Goal: Find specific page/section: Find specific page/section

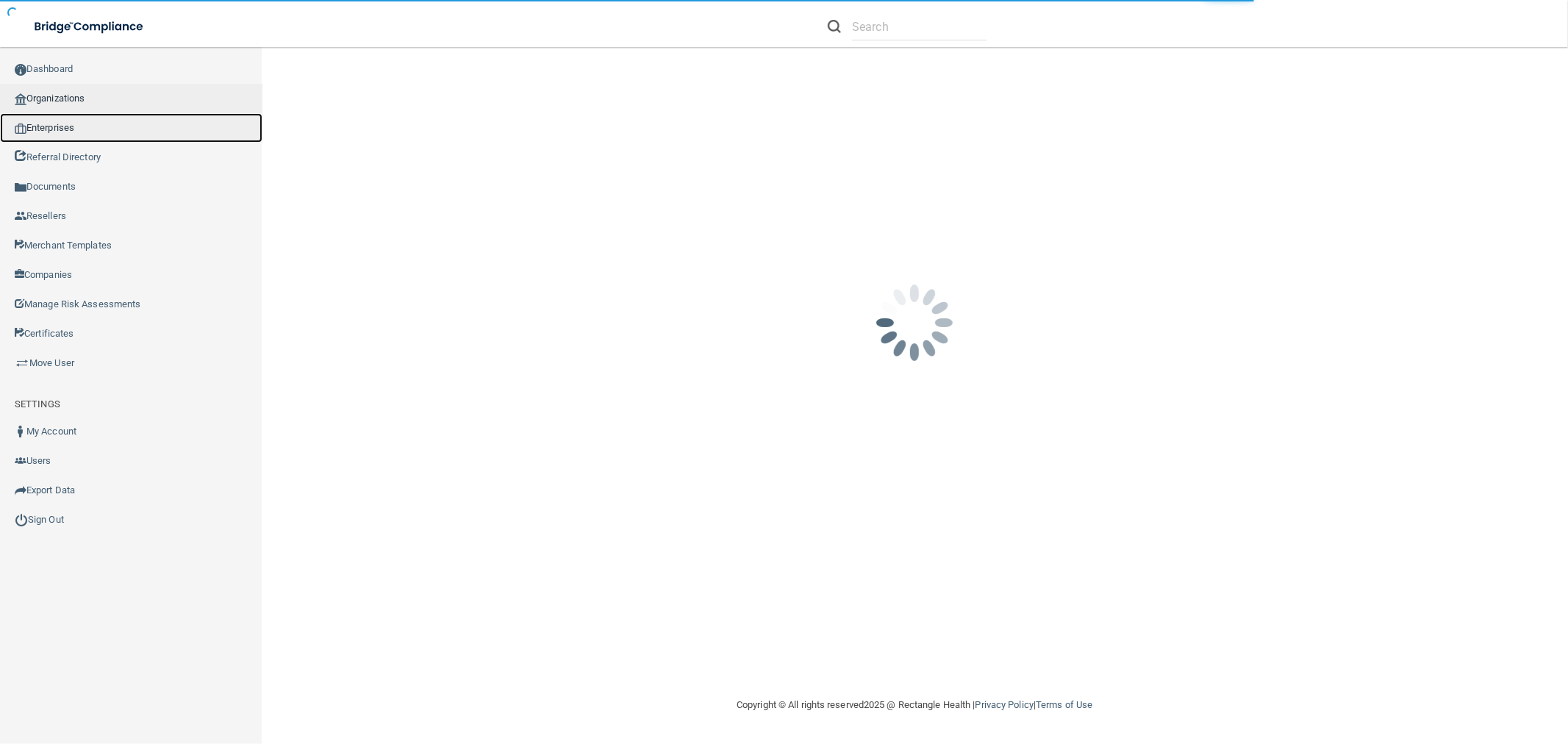
drag, startPoint x: 97, startPoint y: 119, endPoint x: 93, endPoint y: 97, distance: 22.4
click at [96, 119] on link "Enterprises" at bounding box center [131, 127] width 262 height 29
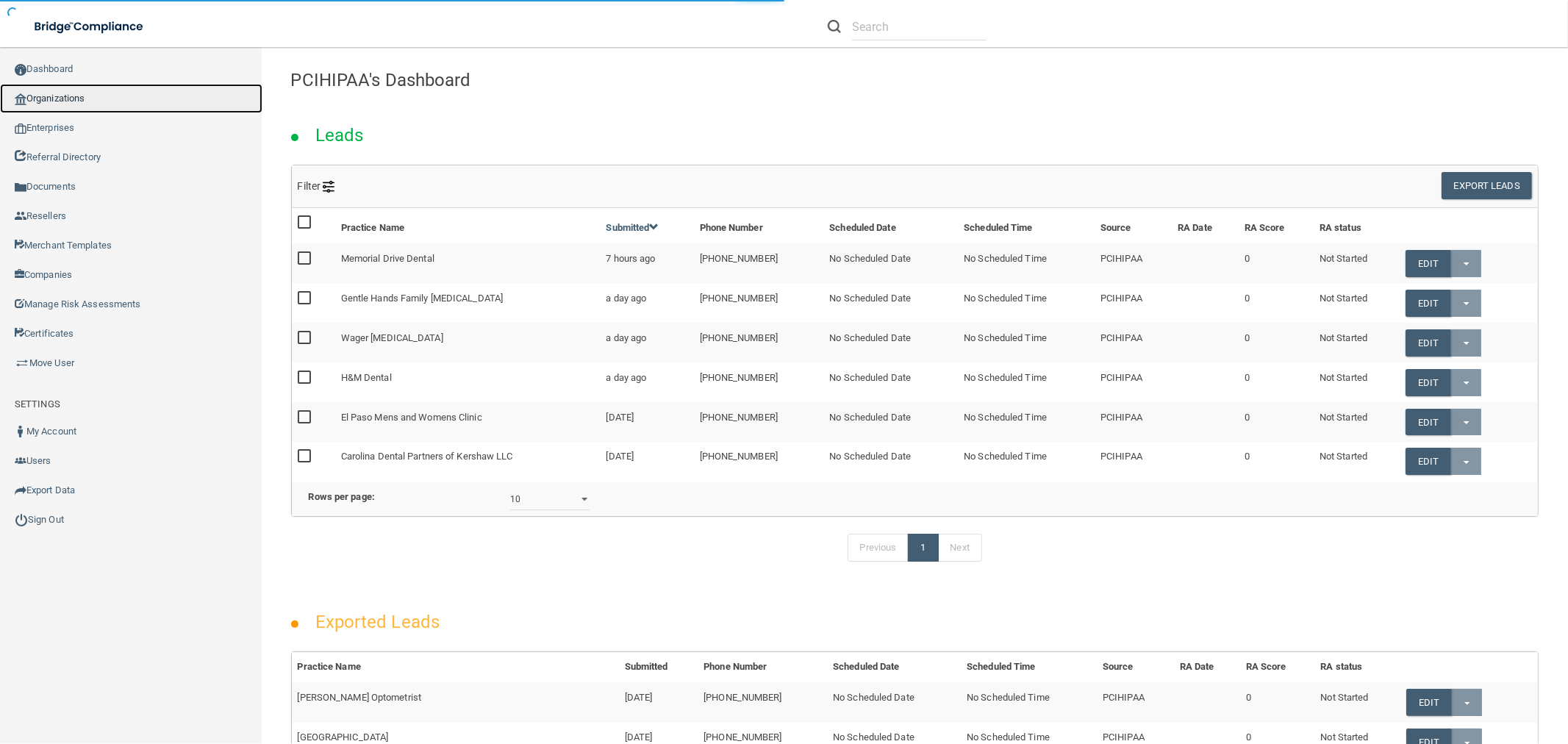
click at [92, 93] on link "Organizations" at bounding box center [131, 98] width 262 height 29
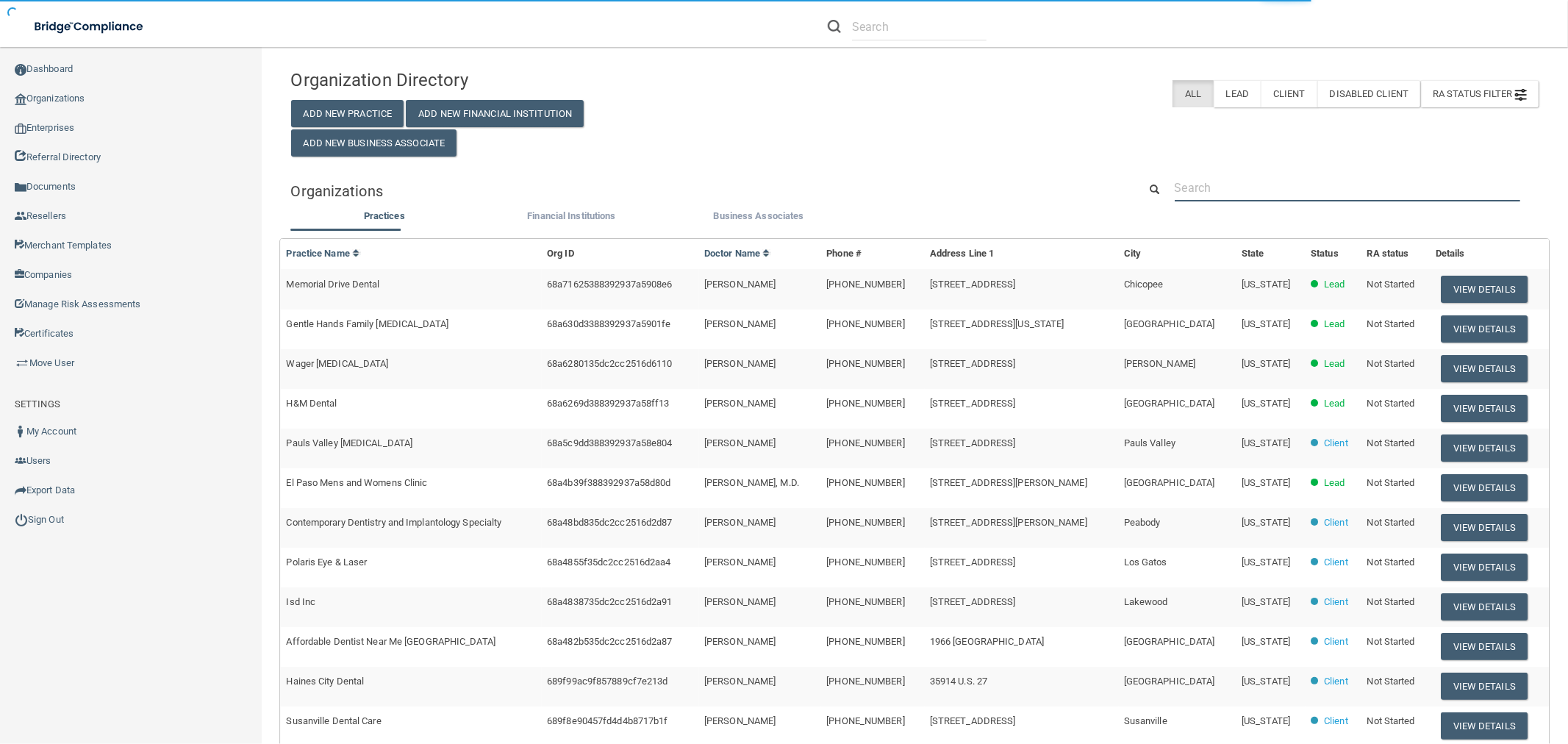
click at [1246, 177] on input "text" at bounding box center [1347, 187] width 345 height 27
paste input "PEN tests"
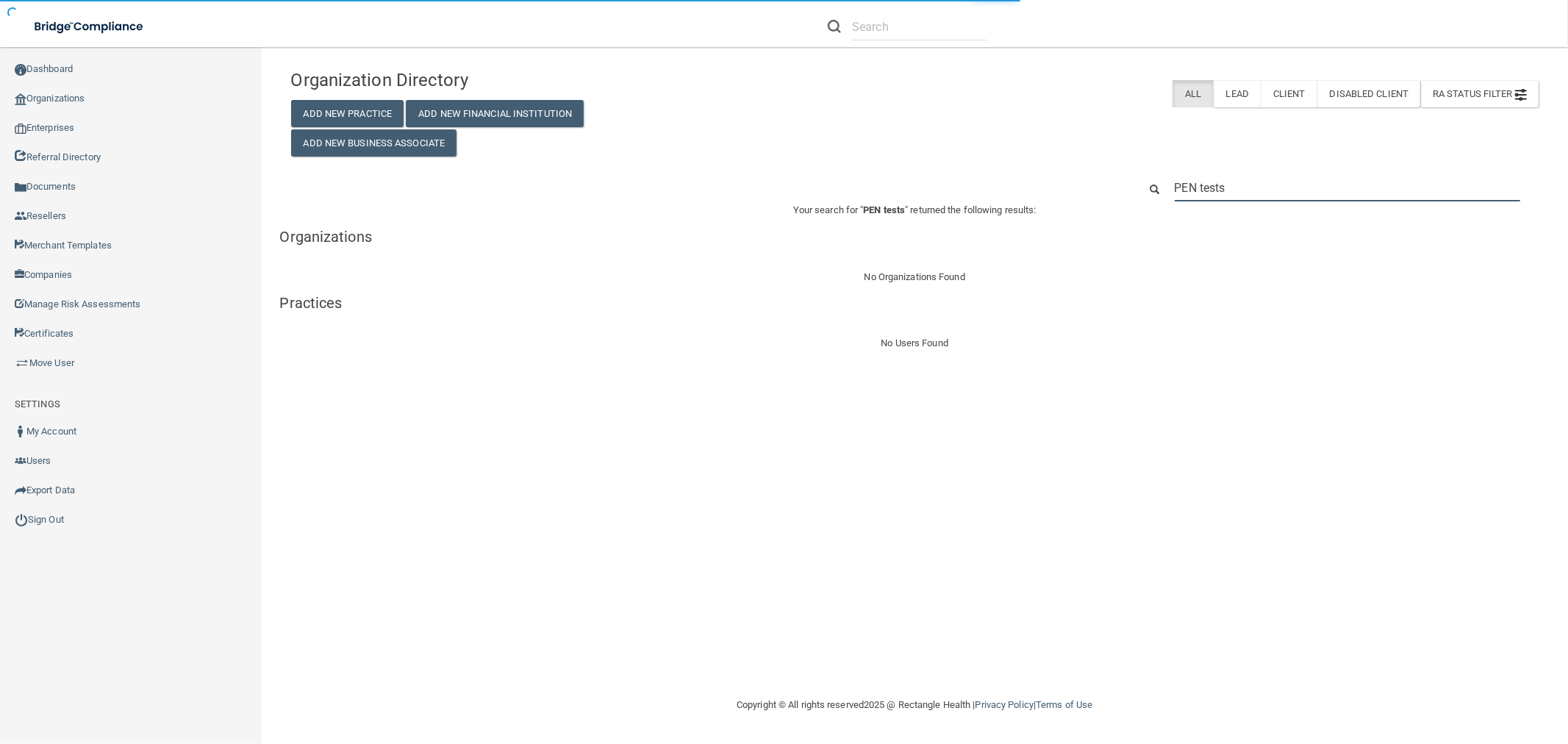
type input "PEN tests"
click at [1215, 186] on input "PEN tests" at bounding box center [1347, 187] width 345 height 27
paste input "New England Pediatric Services LLC"
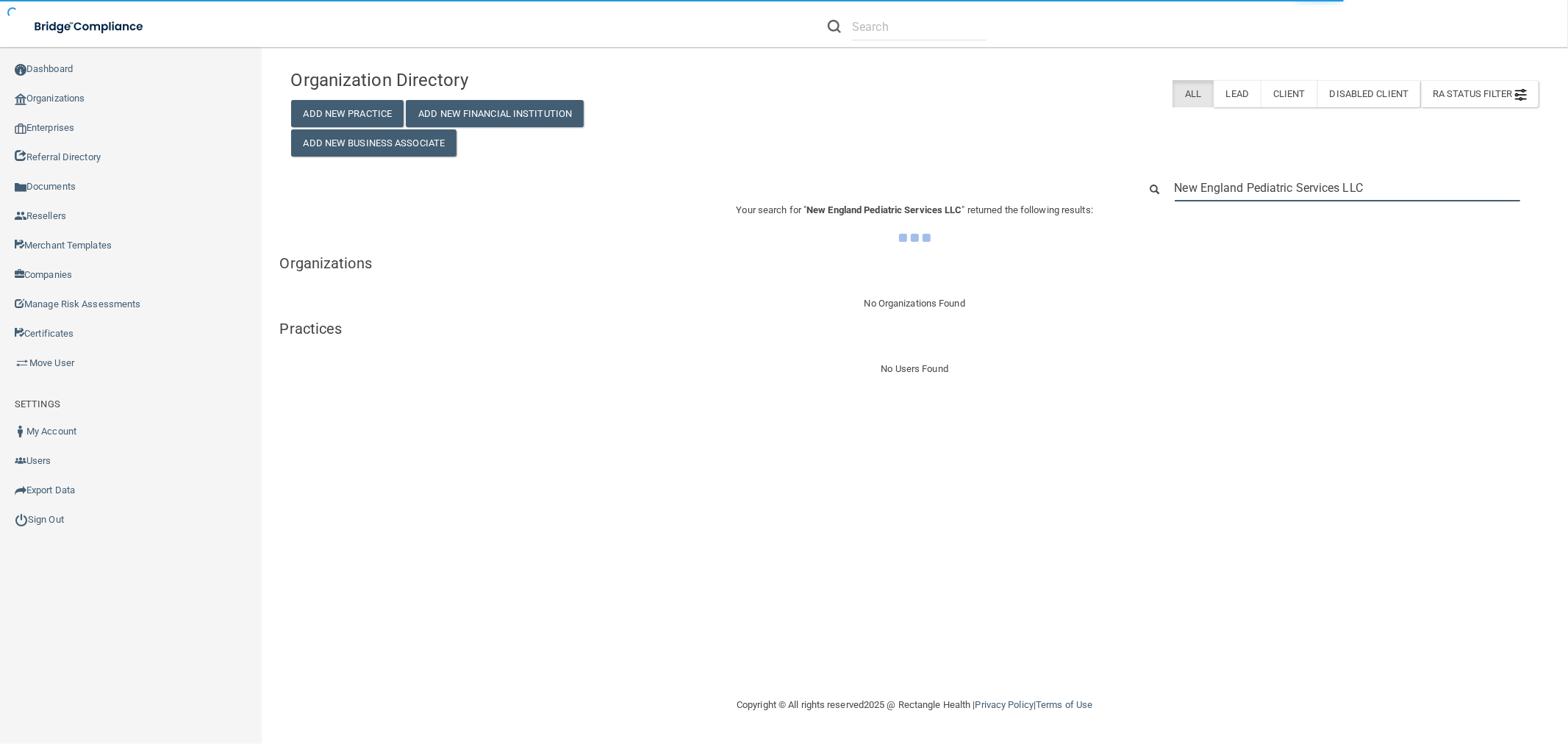
type input "New England Pediatric Services LLC"
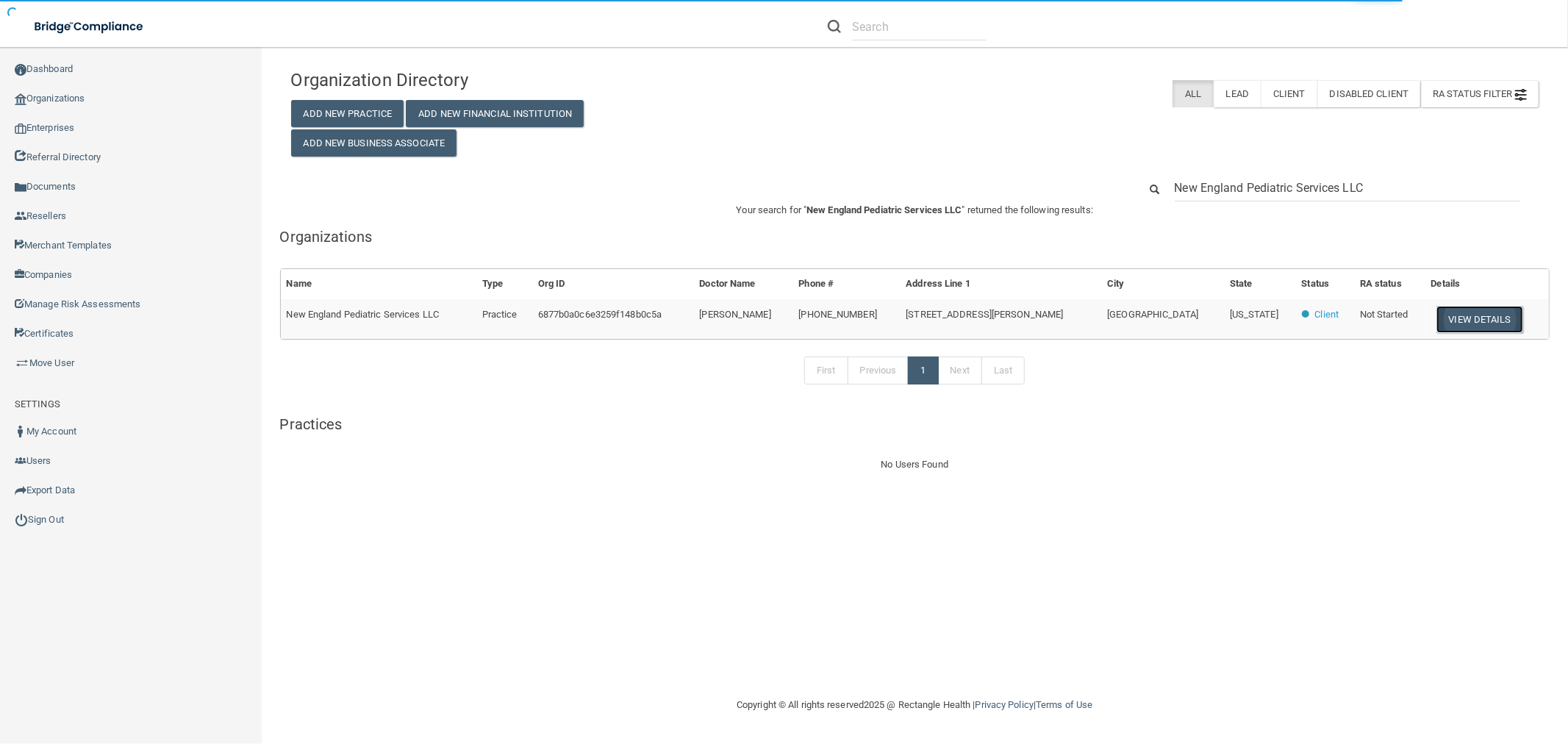
click at [1436, 327] on button "View Details" at bounding box center [1479, 319] width 87 height 27
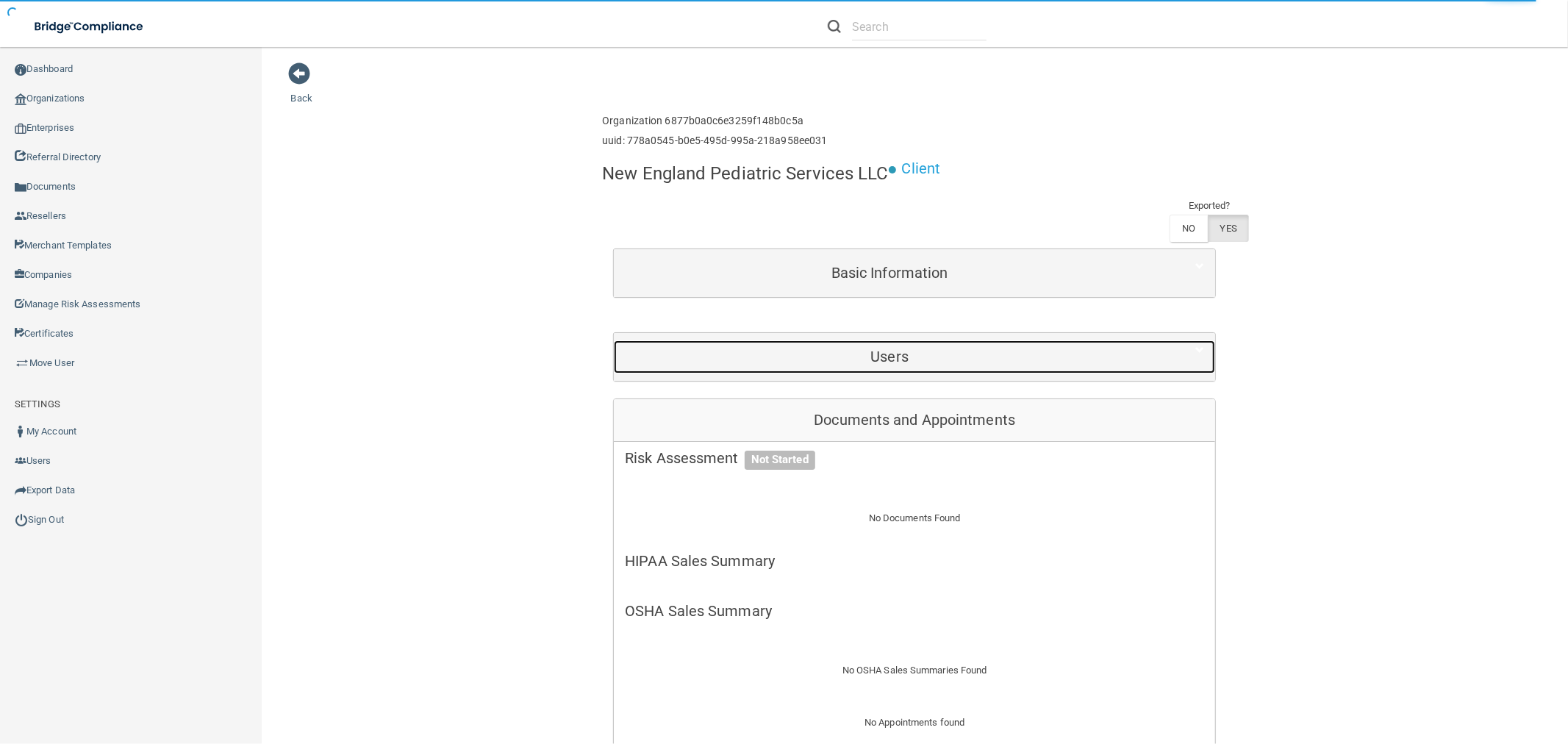
click at [917, 353] on h5 "Users" at bounding box center [889, 357] width 530 height 16
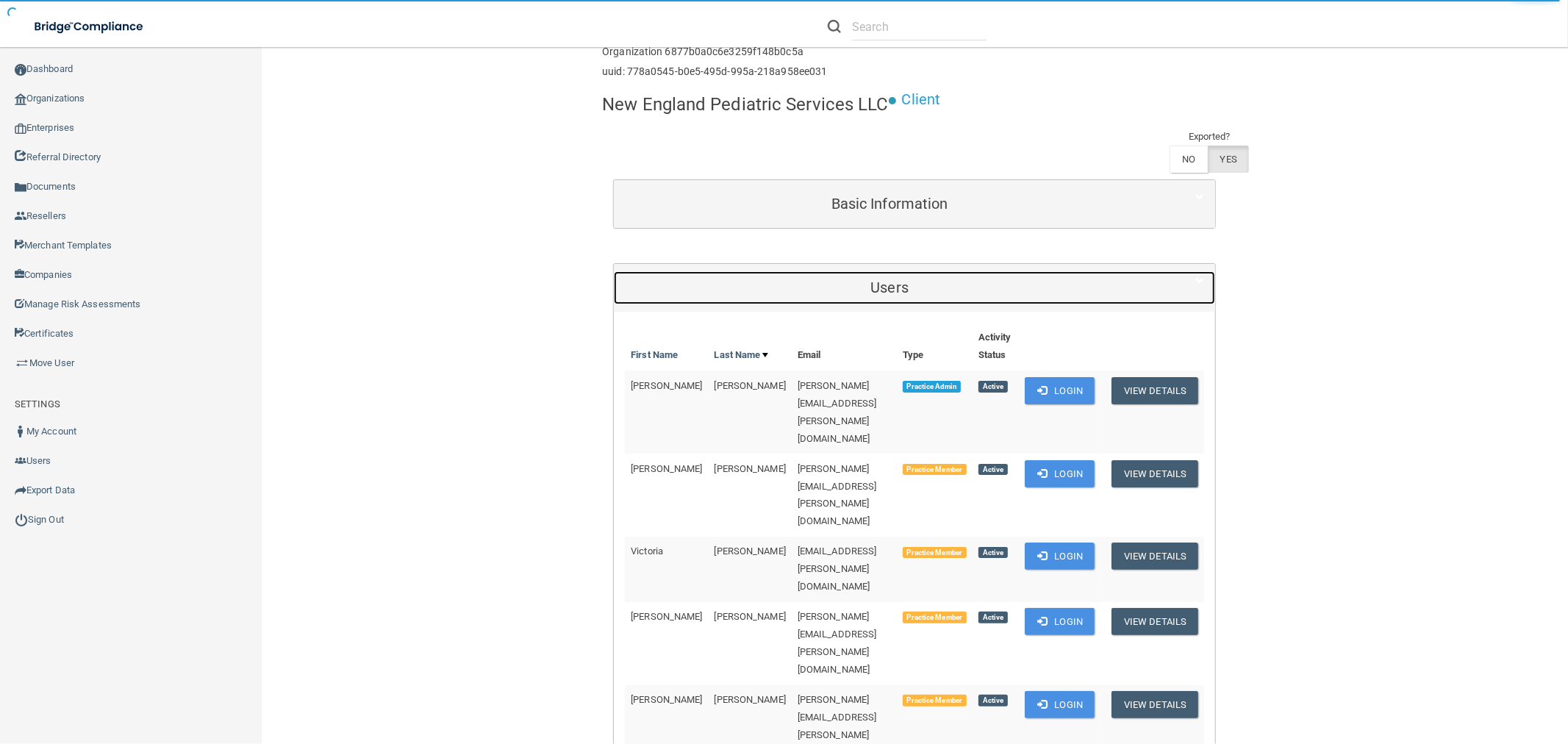
scroll to position [163, 0]
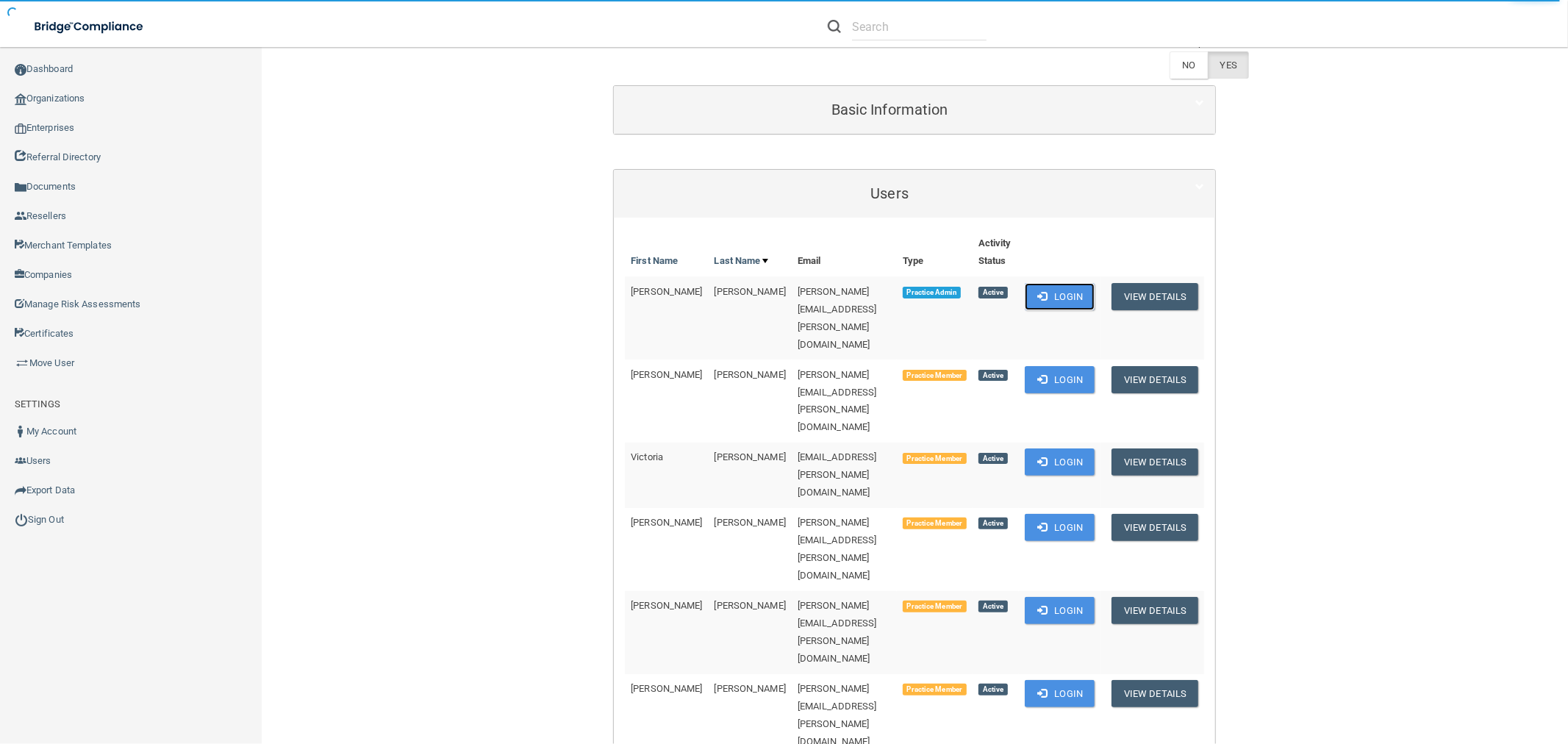
click at [1046, 297] on span at bounding box center [1042, 296] width 9 height 9
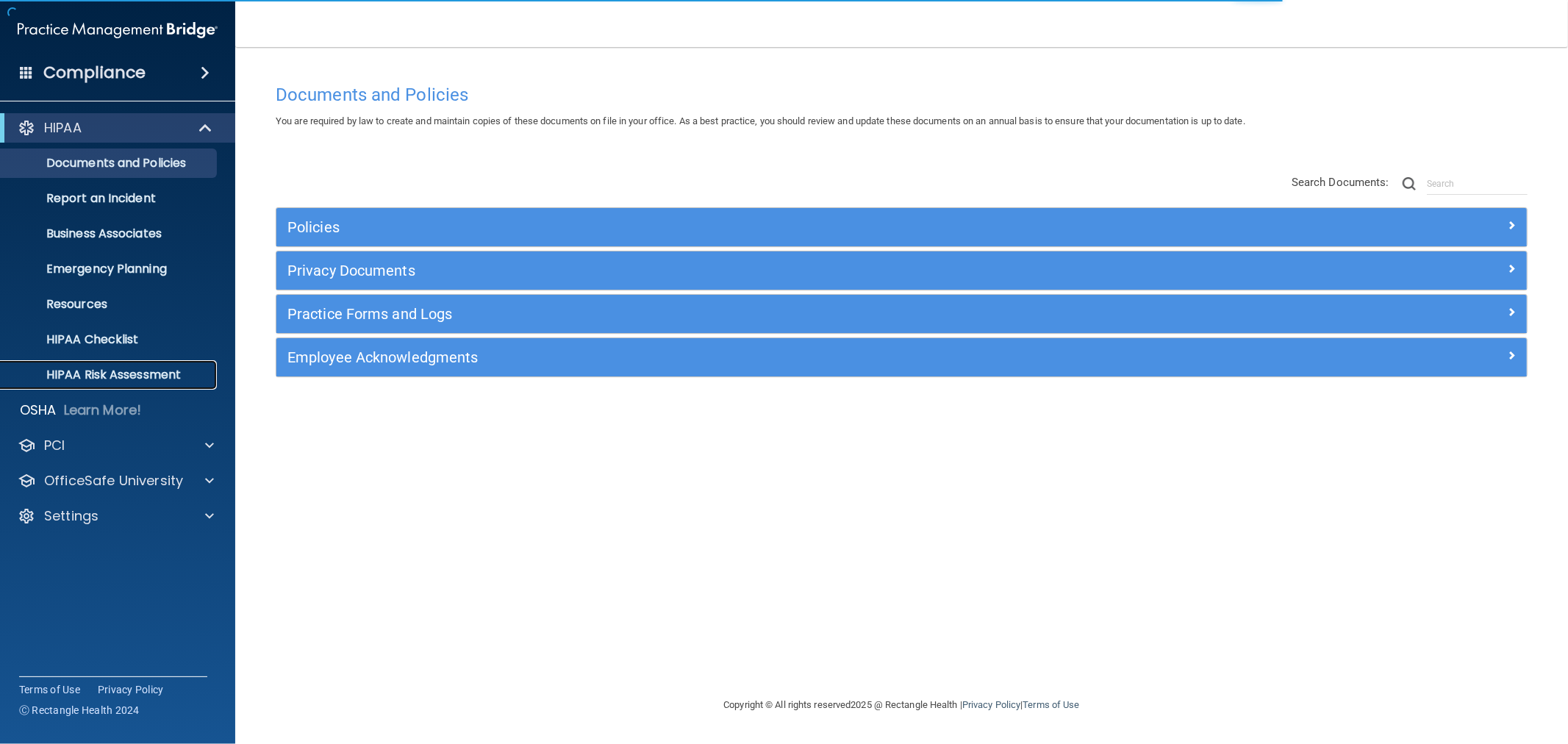
click at [116, 380] on p "HIPAA Risk Assessment" at bounding box center [110, 375] width 201 height 15
